Goal: Transaction & Acquisition: Purchase product/service

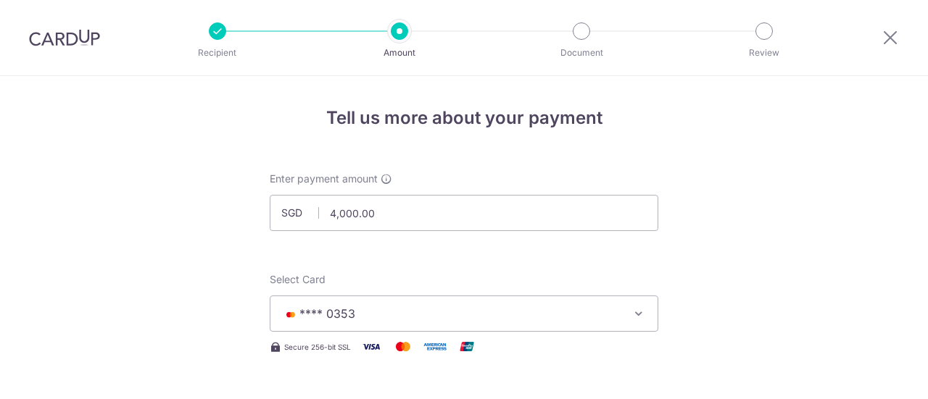
select select "3"
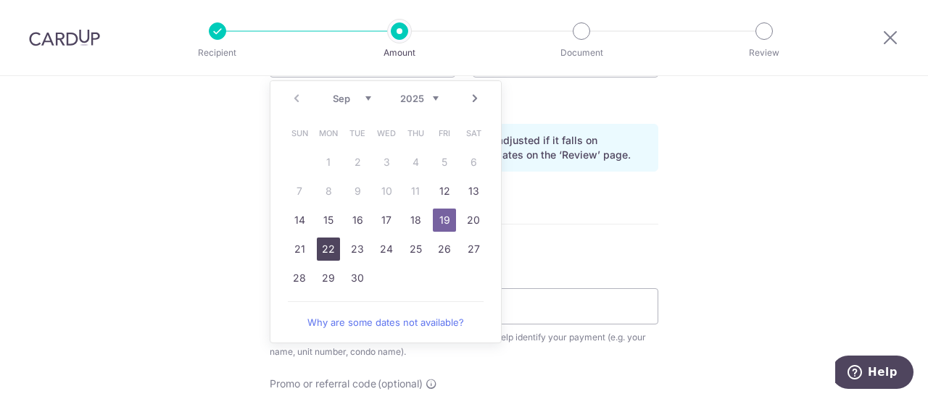
drag, startPoint x: 319, startPoint y: 249, endPoint x: 528, endPoint y: 76, distance: 271.4
click at [319, 249] on link "22" at bounding box center [328, 249] width 23 height 23
type input "[DATE]"
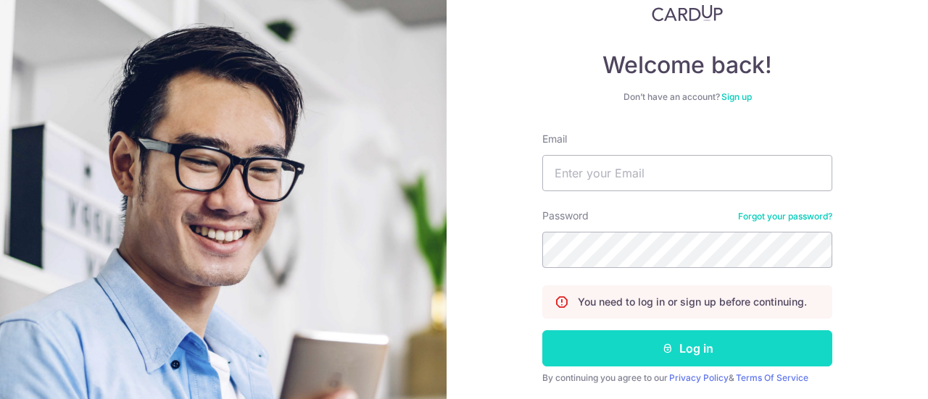
scroll to position [147, 0]
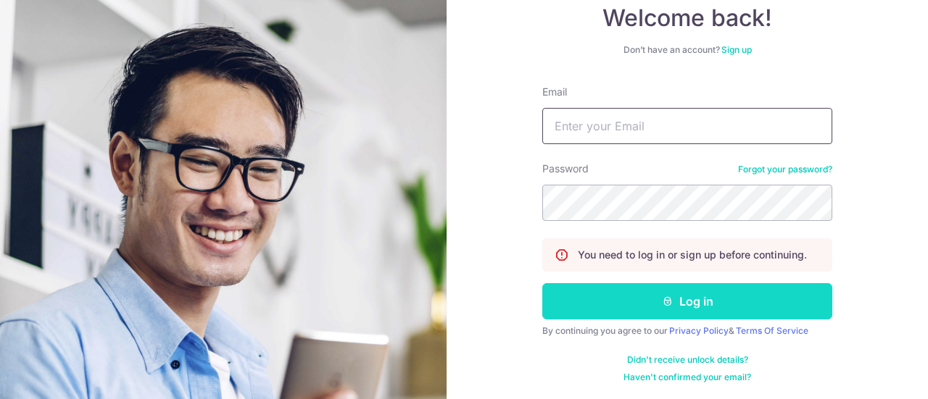
type input "sandratzn0@gmail.com"
click at [725, 307] on button "Log in" at bounding box center [687, 301] width 290 height 36
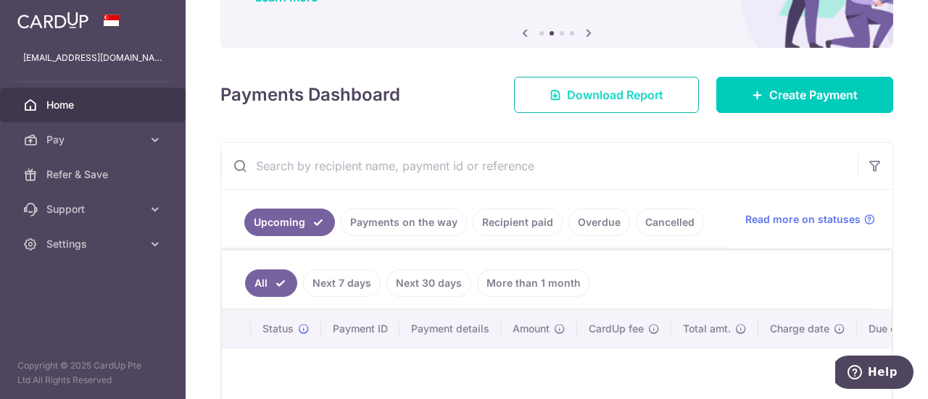
scroll to position [72, 0]
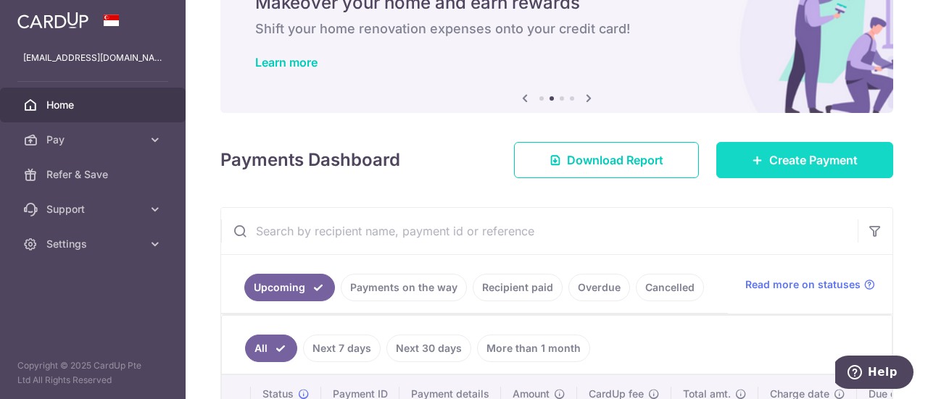
click at [758, 162] on link "Create Payment" at bounding box center [804, 160] width 177 height 36
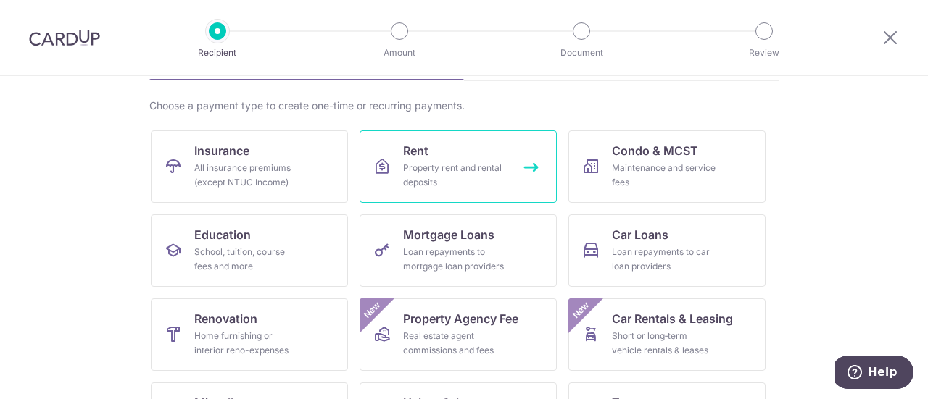
scroll to position [145, 0]
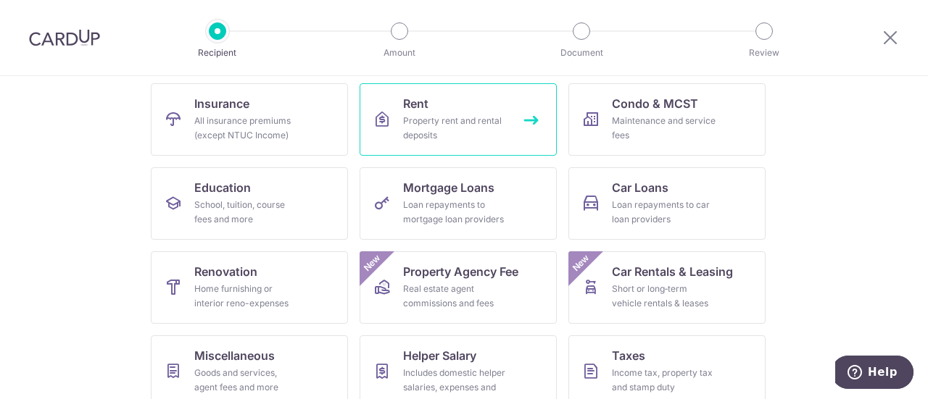
click at [421, 107] on span "Rent" at bounding box center [415, 103] width 25 height 17
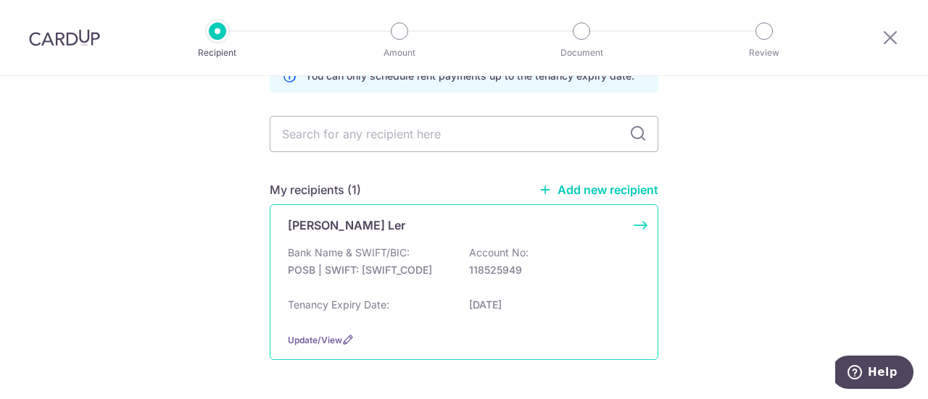
scroll to position [133, 0]
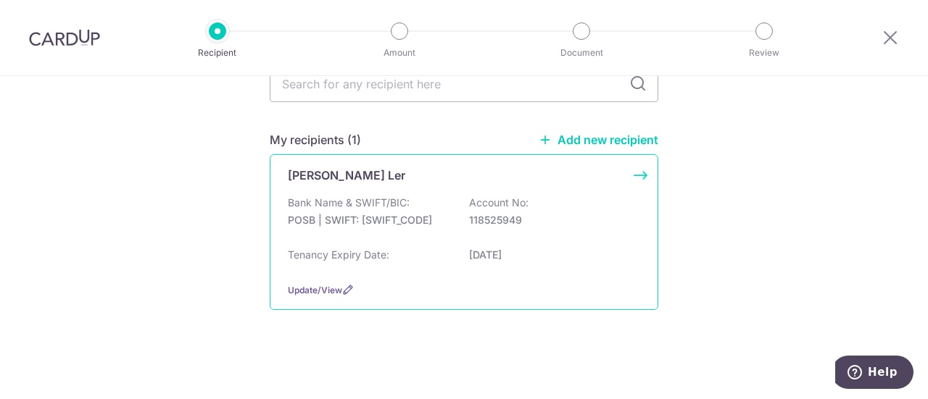
click at [464, 260] on div "Tenancy Expiry Date: [DATE]" at bounding box center [464, 259] width 352 height 23
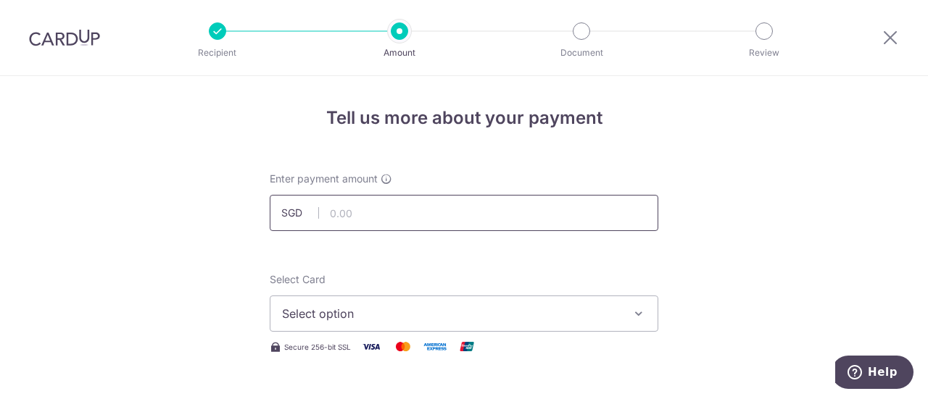
drag, startPoint x: 0, startPoint y: 0, endPoint x: 441, endPoint y: 203, distance: 485.2
click at [441, 203] on input "text" at bounding box center [464, 213] width 389 height 36
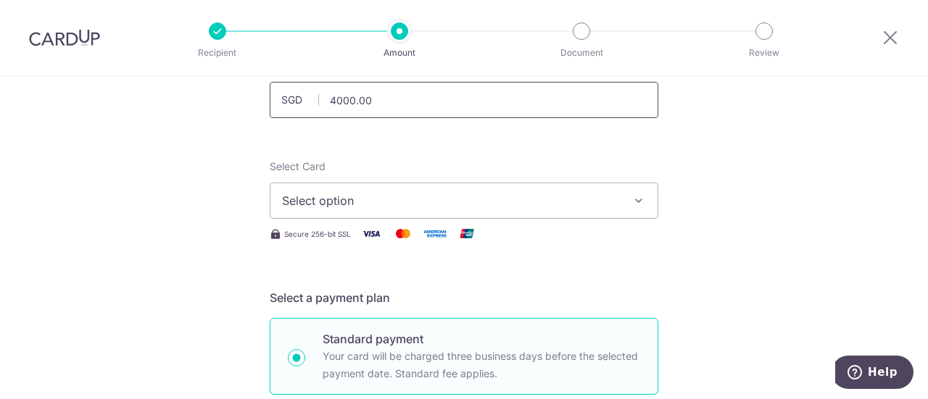
scroll to position [217, 0]
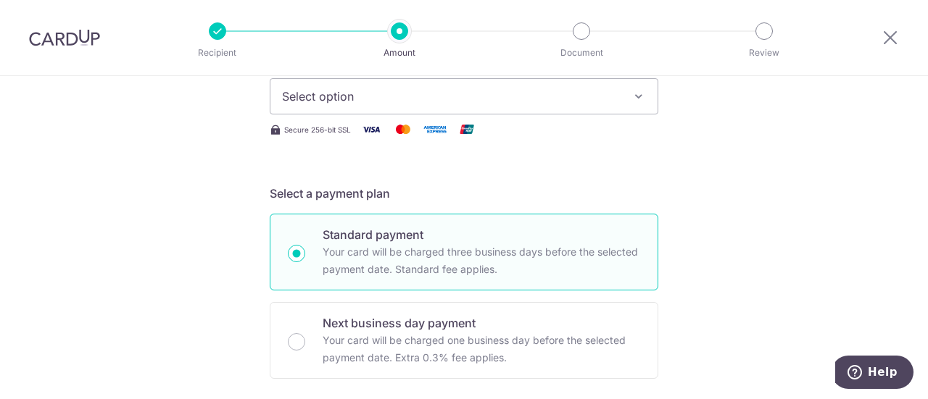
type input "4,000.00"
click at [529, 104] on span "Select option" at bounding box center [451, 96] width 338 height 17
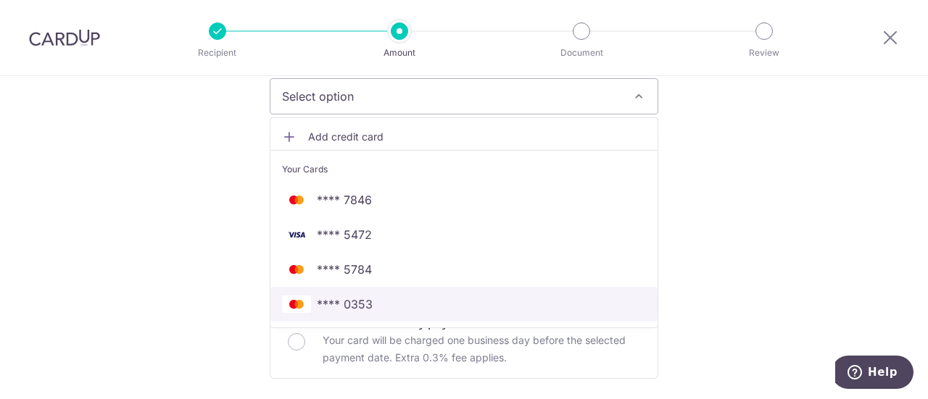
click at [461, 307] on span "**** 0353" at bounding box center [464, 304] width 364 height 17
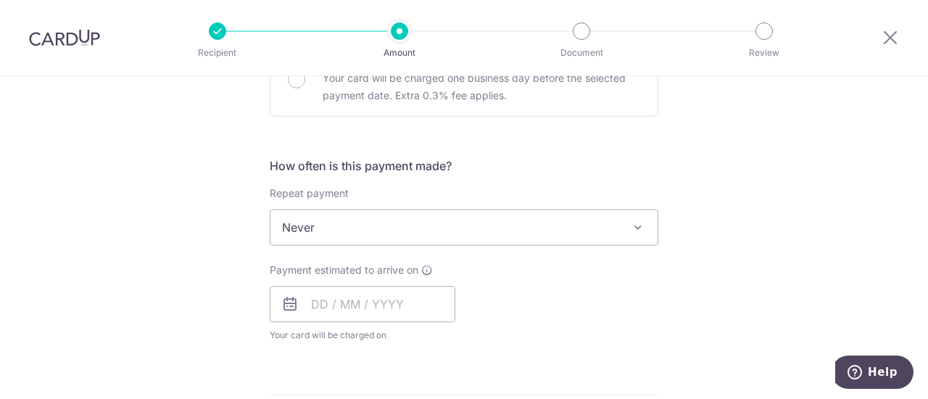
scroll to position [481, 0]
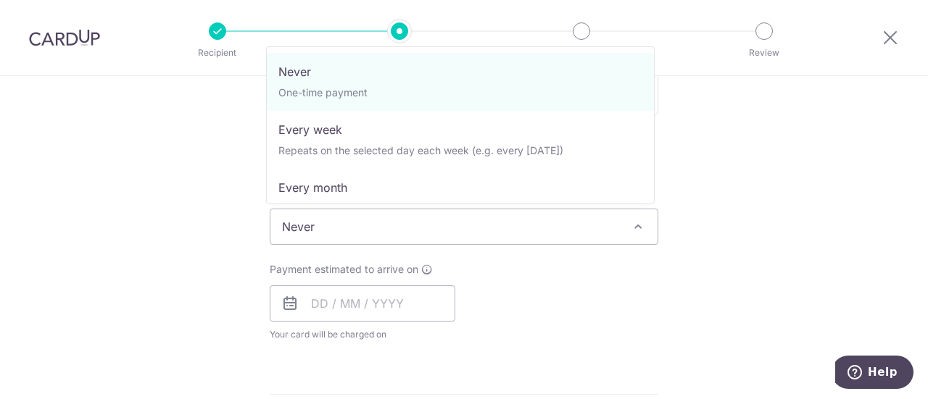
click at [448, 231] on span "Never" at bounding box center [463, 226] width 387 height 35
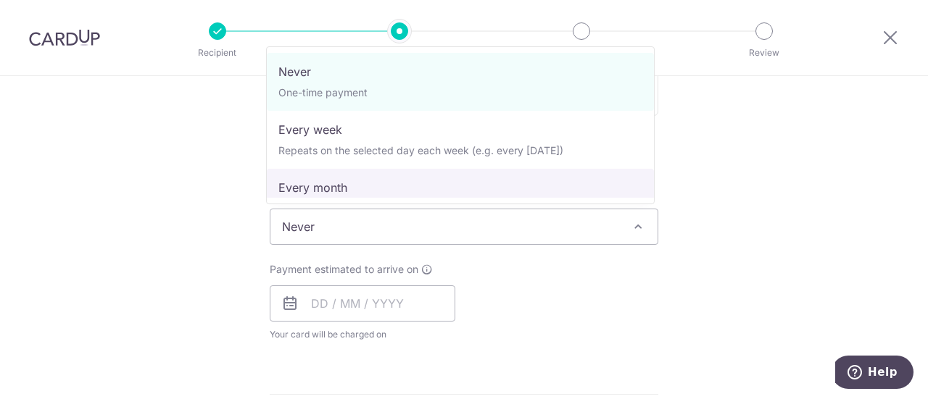
select select "3"
type input "27/04/2026"
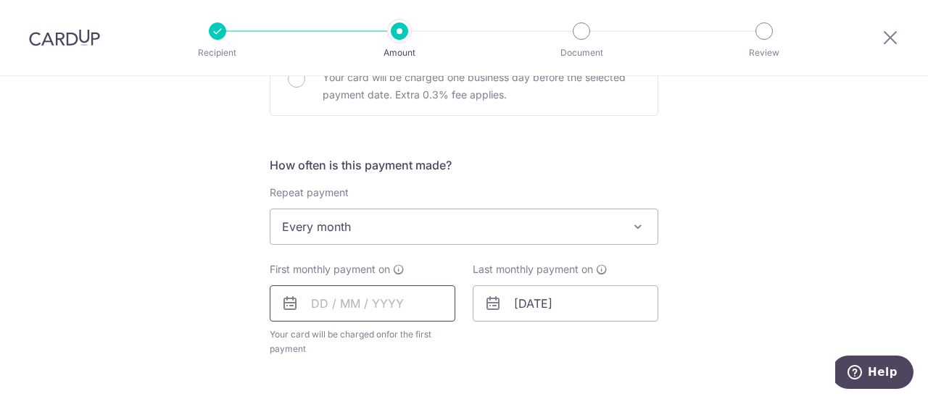
click at [375, 304] on input "text" at bounding box center [363, 304] width 186 height 36
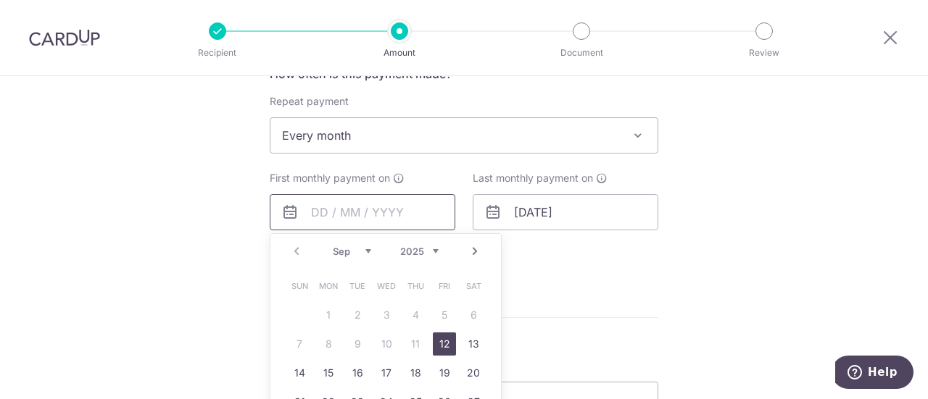
scroll to position [771, 0]
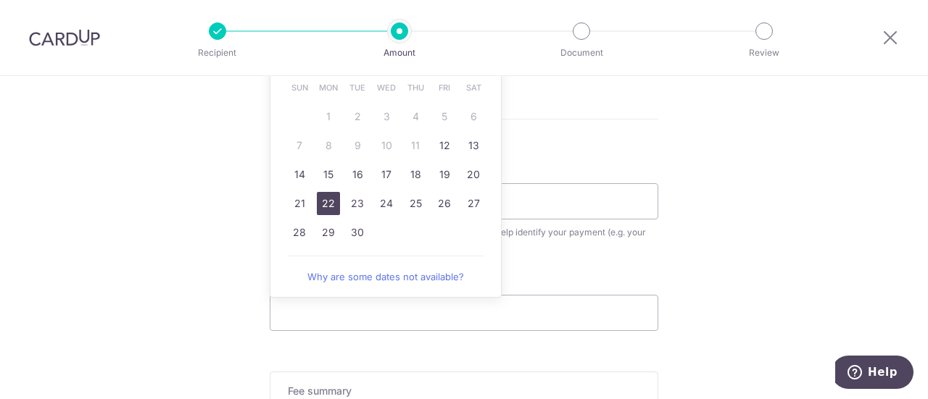
click at [332, 202] on link "22" at bounding box center [328, 203] width 23 height 23
type input "[DATE]"
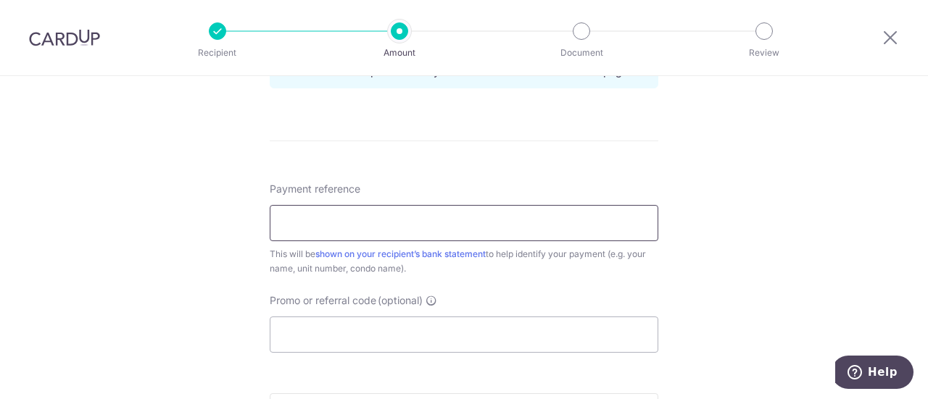
scroll to position [916, 0]
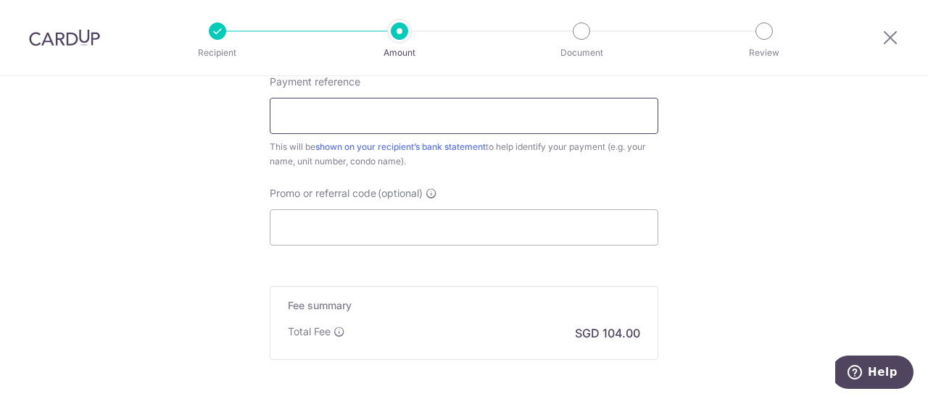
click at [399, 117] on input "Payment reference" at bounding box center [464, 116] width 389 height 36
type input "03-85 Meadows at Pierce"
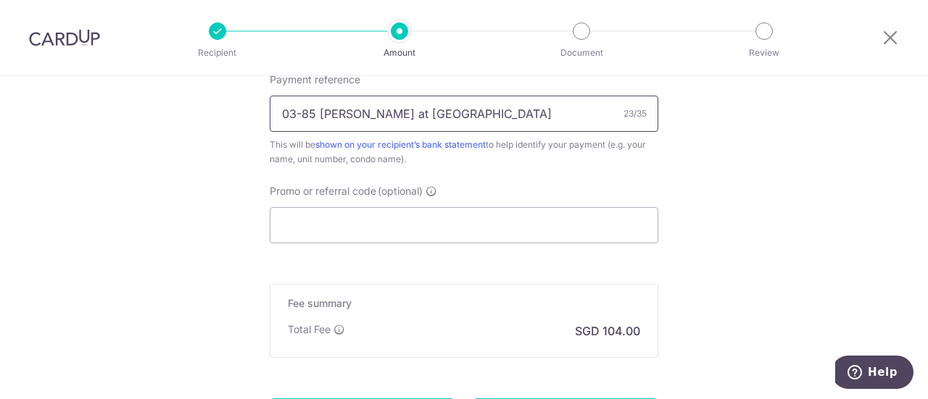
scroll to position [913, 0]
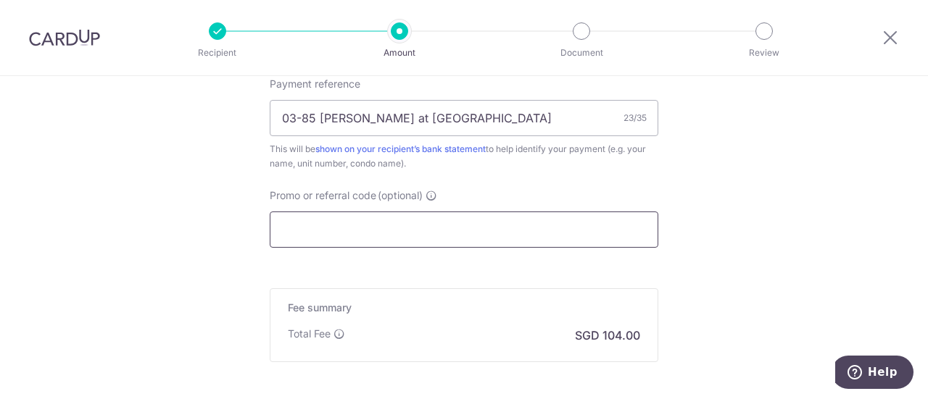
click at [385, 217] on input "Promo or referral code (optional)" at bounding box center [464, 230] width 389 height 36
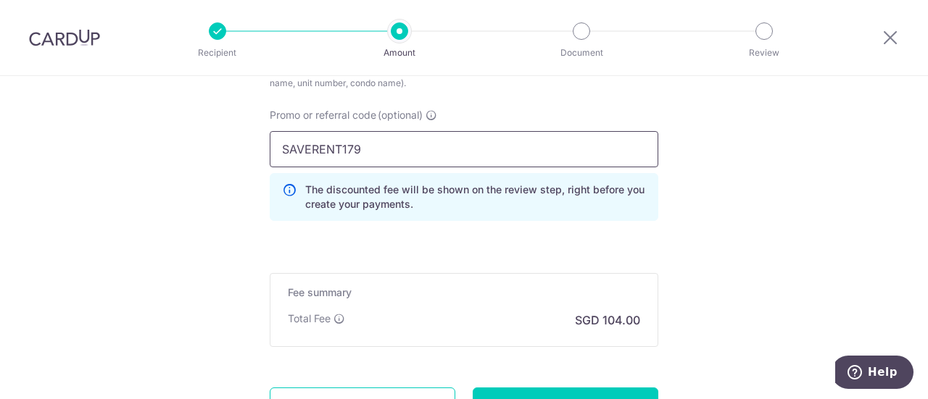
scroll to position [1058, 0]
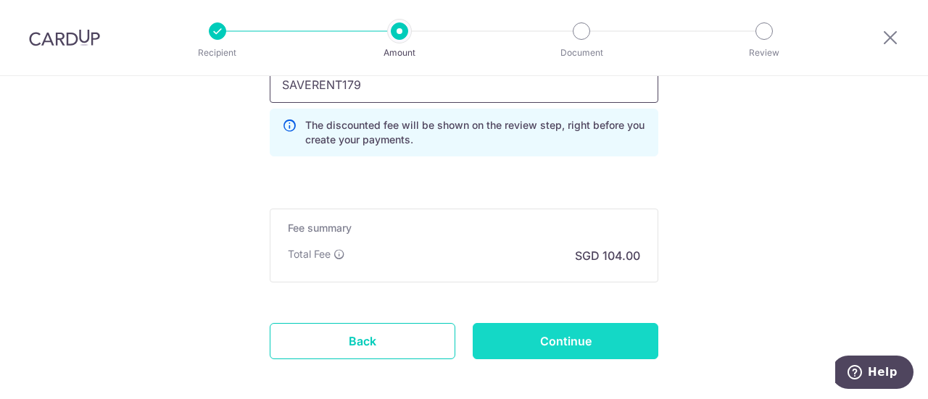
type input "SAVERENT179"
click at [563, 347] on input "Continue" at bounding box center [566, 341] width 186 height 36
type input "Create Schedule"
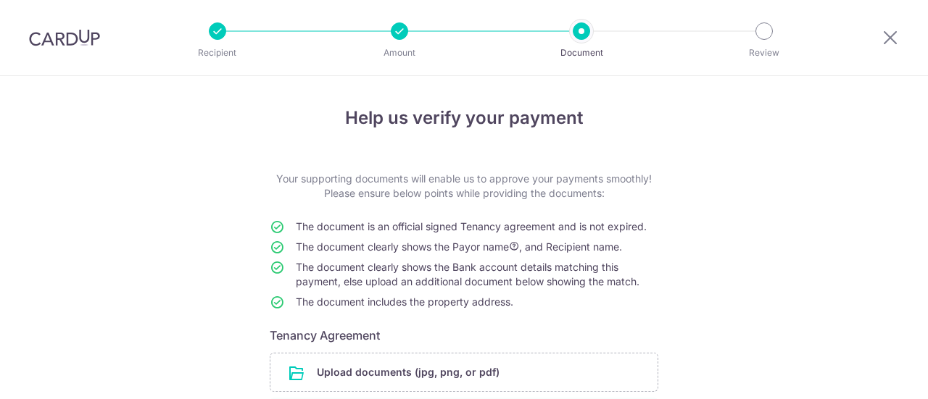
scroll to position [43, 0]
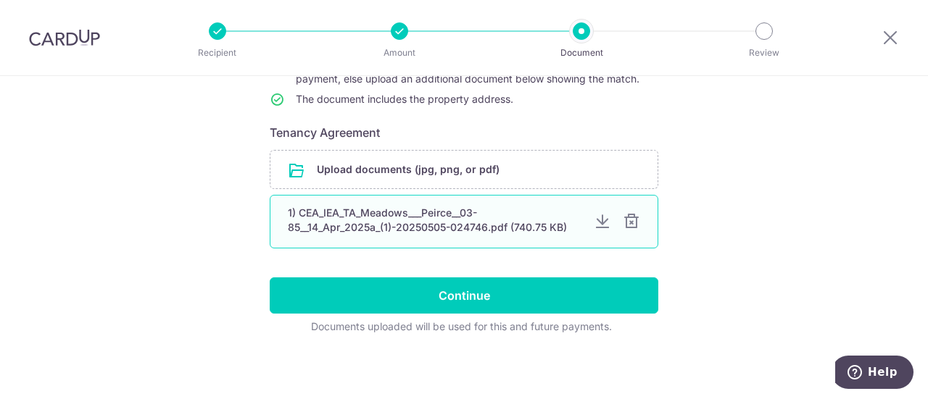
click at [460, 225] on div "1) CEA_IEA_TA_Meadows___Peirce__03-85__14_Apr_2025a_(1)-20250505-024746.pdf (74…" at bounding box center [435, 220] width 294 height 29
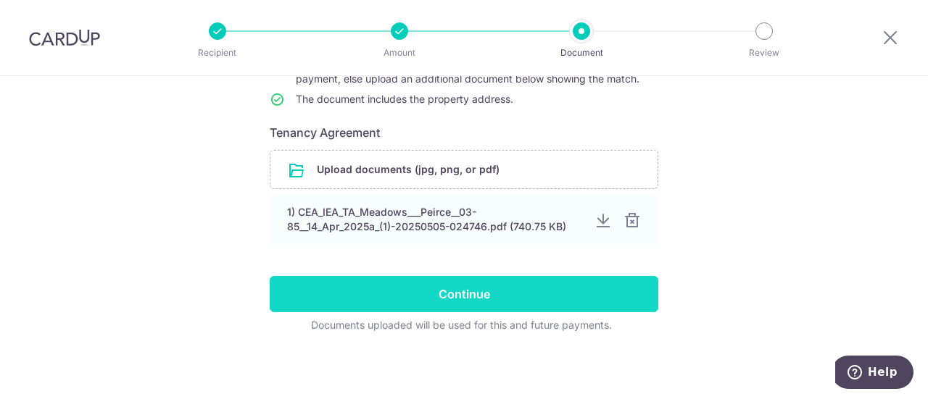
scroll to position [203, 0]
click at [462, 289] on input "Continue" at bounding box center [464, 294] width 389 height 36
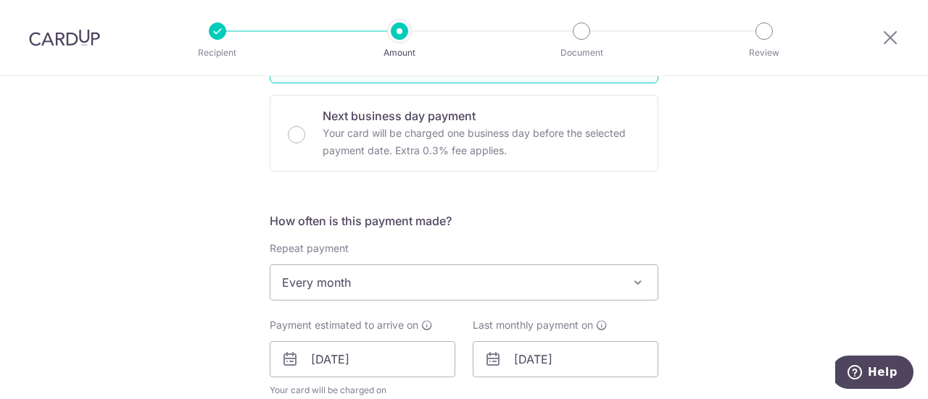
scroll to position [580, 0]
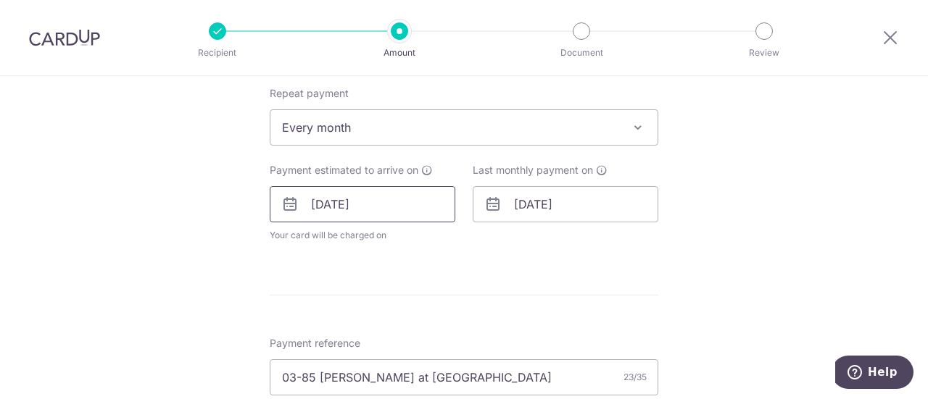
click at [407, 210] on input "22/09/2025" at bounding box center [363, 204] width 186 height 36
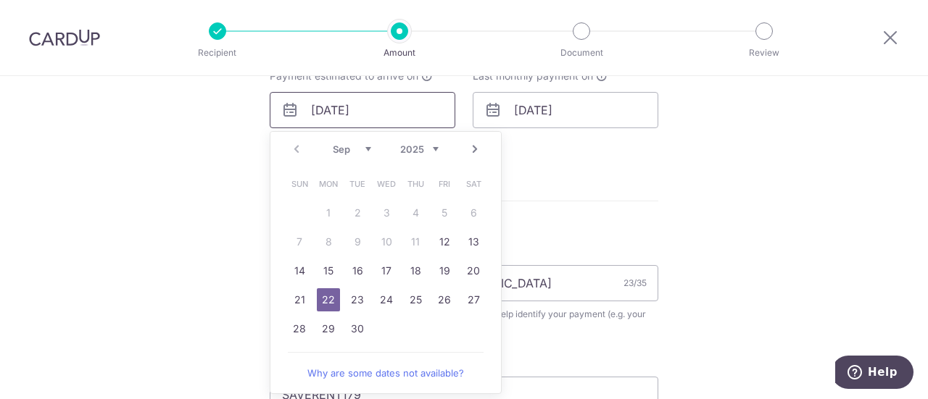
scroll to position [725, 0]
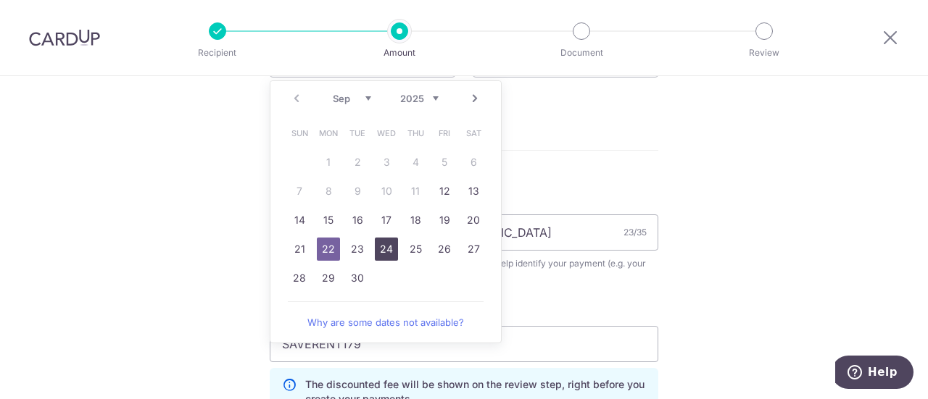
click at [387, 249] on link "24" at bounding box center [386, 249] width 23 height 23
type input "[DATE]"
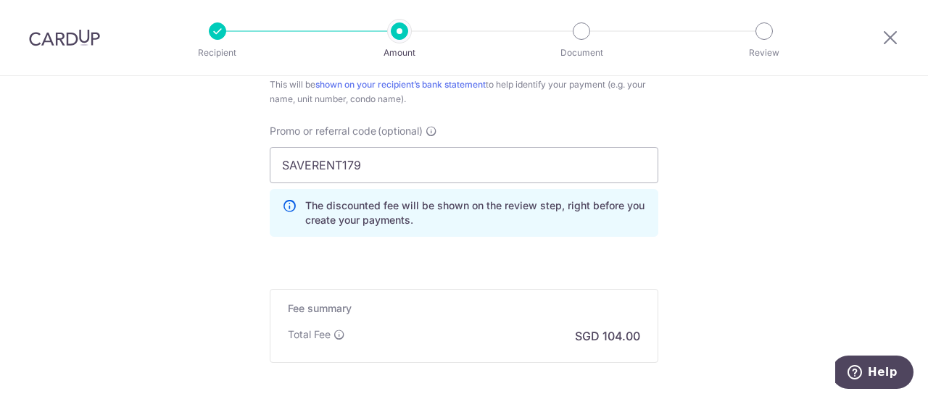
scroll to position [1108, 0]
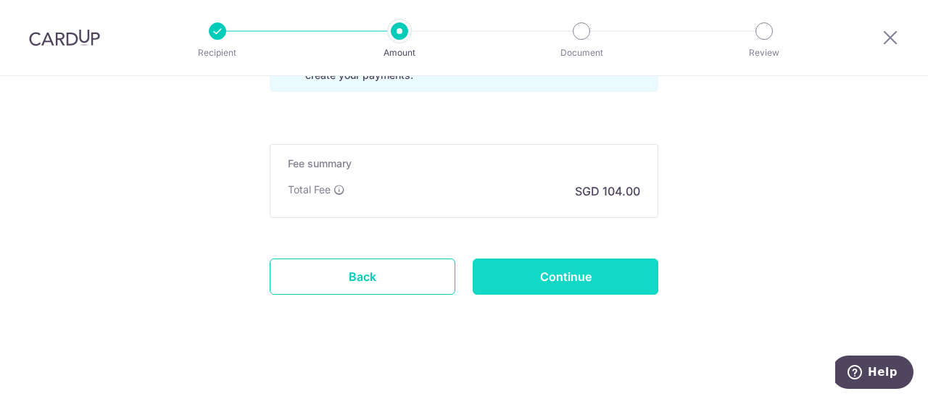
click at [538, 262] on input "Continue" at bounding box center [566, 277] width 186 height 36
type input "Update Schedule"
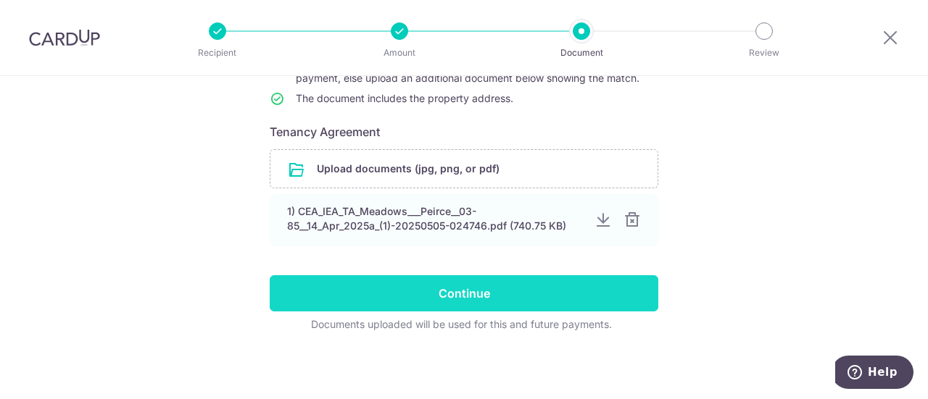
scroll to position [203, 0]
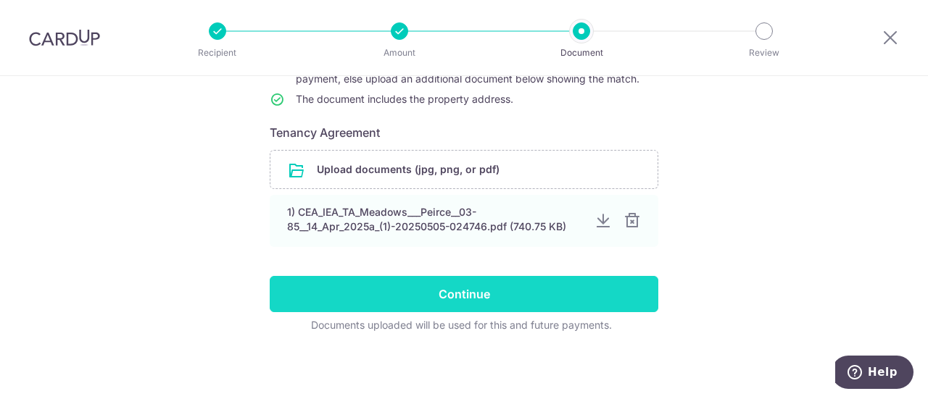
click at [497, 301] on input "Continue" at bounding box center [464, 294] width 389 height 36
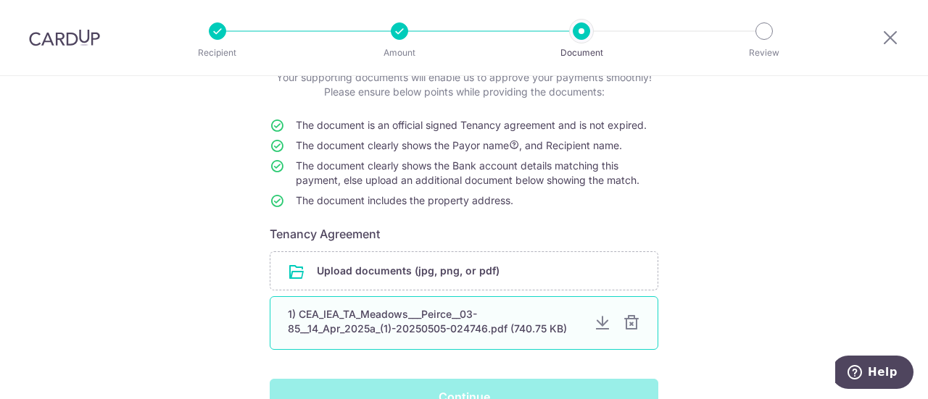
scroll to position [0, 0]
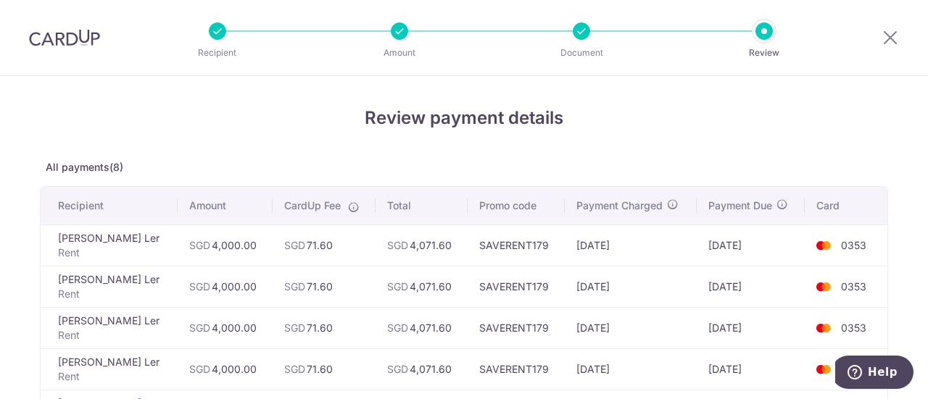
scroll to position [391, 0]
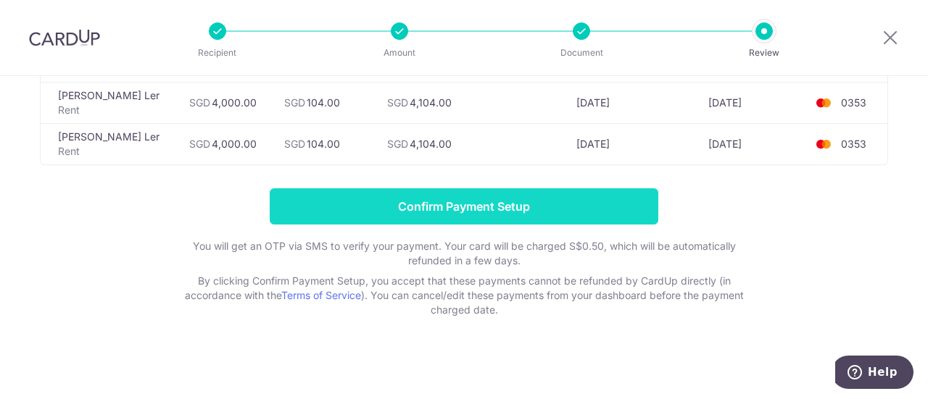
click at [493, 204] on input "Confirm Payment Setup" at bounding box center [464, 206] width 389 height 36
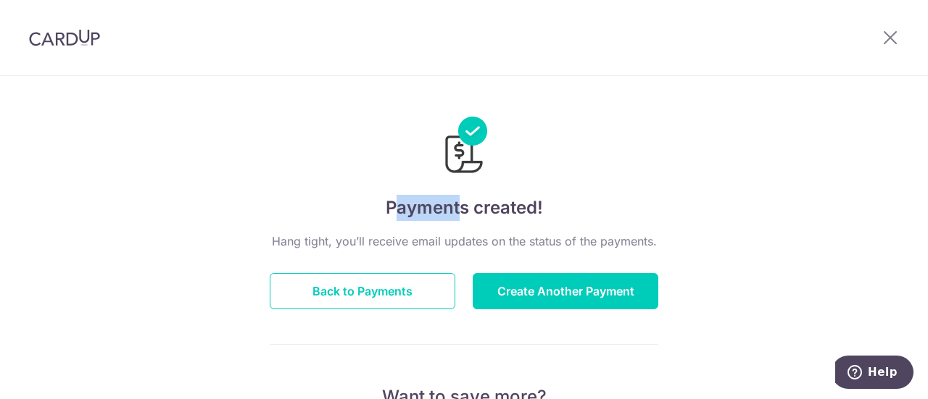
drag, startPoint x: 390, startPoint y: 212, endPoint x: 468, endPoint y: 217, distance: 78.4
click at [468, 217] on h4 "Payments created!" at bounding box center [464, 208] width 389 height 26
click at [529, 217] on h4 "Payments created!" at bounding box center [464, 208] width 389 height 26
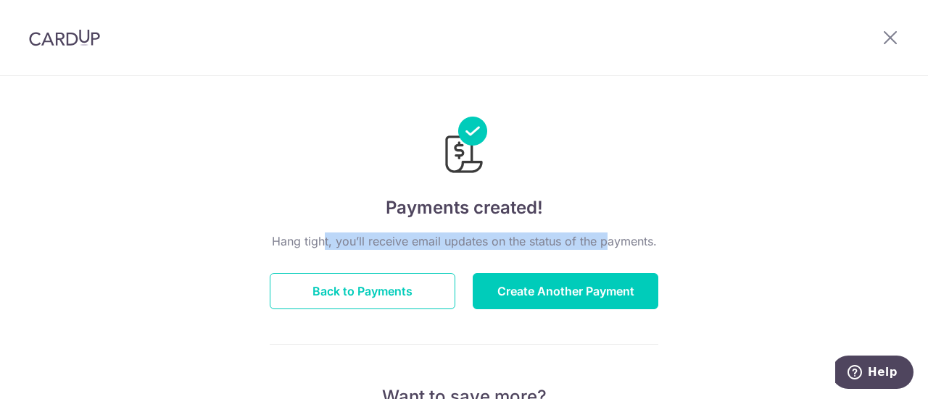
drag, startPoint x: 336, startPoint y: 241, endPoint x: 558, endPoint y: 241, distance: 221.8
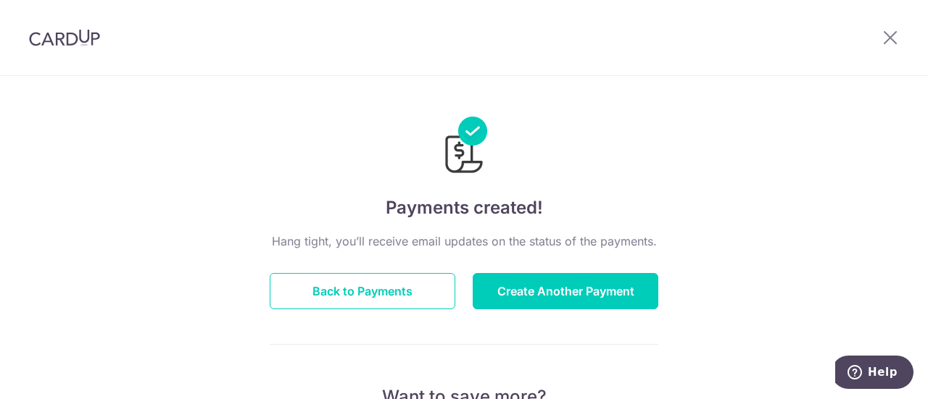
click at [567, 241] on p "Hang tight, you’ll receive email updates on the status of the payments." at bounding box center [464, 241] width 389 height 17
